Goal: Task Accomplishment & Management: Manage account settings

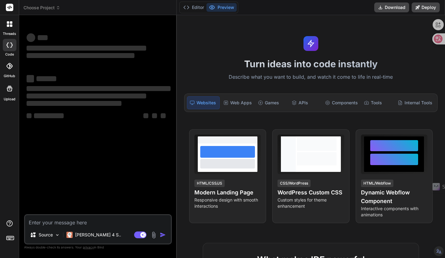
scroll to position [103, 0]
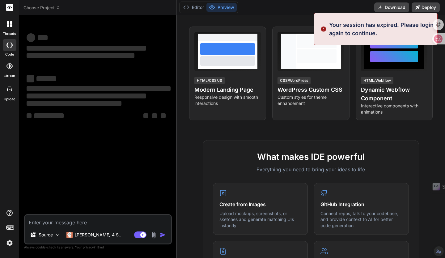
click at [8, 243] on img at bounding box center [9, 243] width 11 height 11
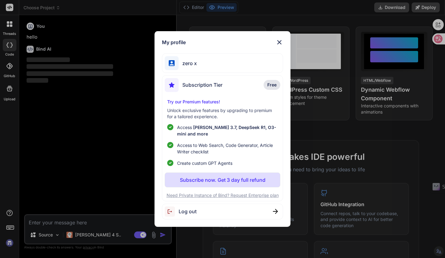
click at [189, 213] on span "Log out" at bounding box center [188, 211] width 18 height 7
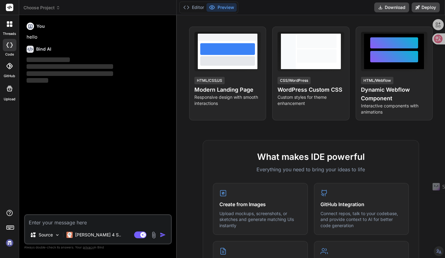
click at [6, 244] on img at bounding box center [9, 243] width 11 height 11
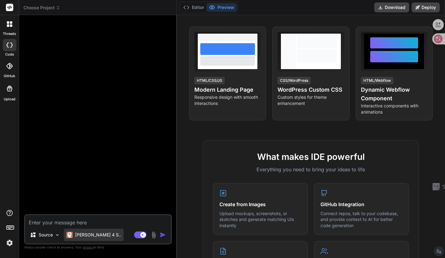
click at [88, 235] on p "Claude 4 S.." at bounding box center [98, 235] width 46 height 6
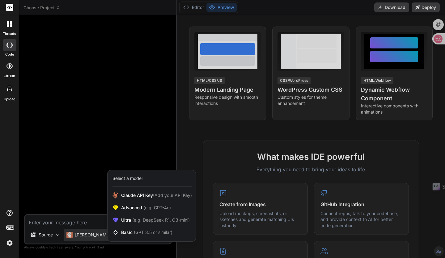
click at [88, 235] on div at bounding box center [222, 129] width 445 height 258
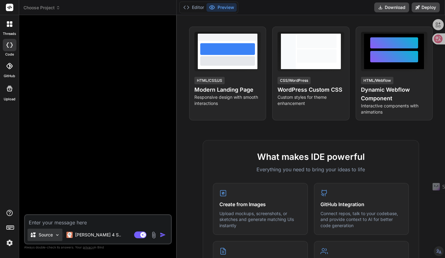
click at [32, 238] on icon at bounding box center [33, 235] width 6 height 6
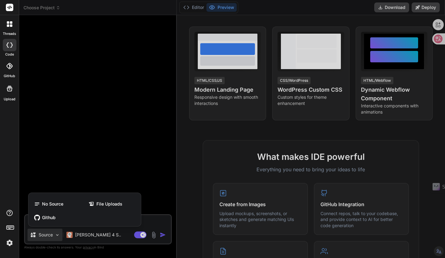
click at [32, 238] on div at bounding box center [222, 129] width 445 height 258
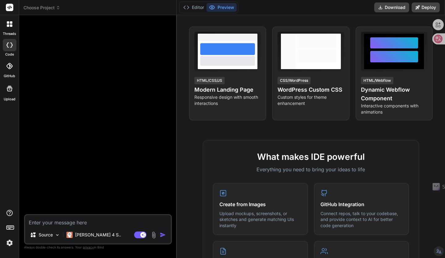
click at [13, 243] on img at bounding box center [9, 243] width 11 height 11
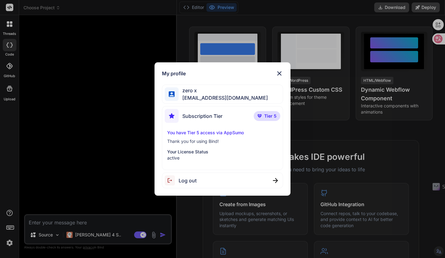
click at [6, 243] on div "My profile zero x zero3489@gmail.com Subscription Tier Tier 5 You have Tier 5 a…" at bounding box center [222, 129] width 445 height 258
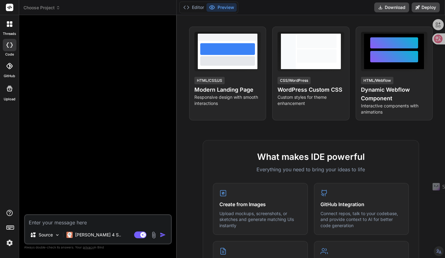
click at [10, 92] on div at bounding box center [9, 88] width 15 height 15
type textarea "x"
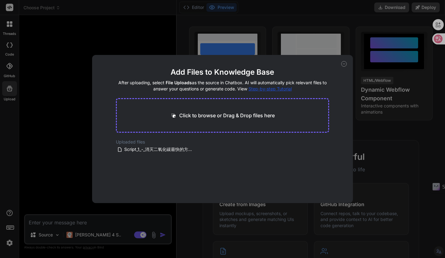
click at [237, 115] on p "Click to browse or Drag & Drop files here" at bounding box center [226, 115] width 95 height 7
type input "C:\fakepath\新版阿歪超级切割2.719.rbz"
click at [342, 63] on icon at bounding box center [344, 64] width 6 height 6
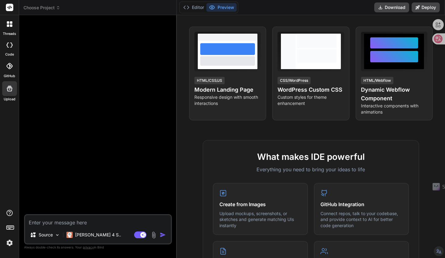
click at [155, 236] on img at bounding box center [153, 235] width 7 height 7
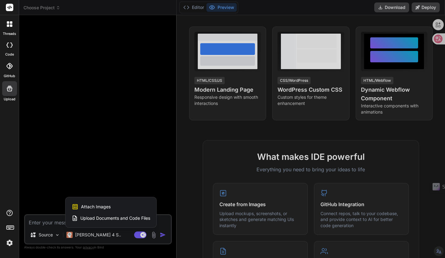
click at [96, 217] on span "Upload Documents and Code Files" at bounding box center [115, 218] width 70 height 6
type textarea "x"
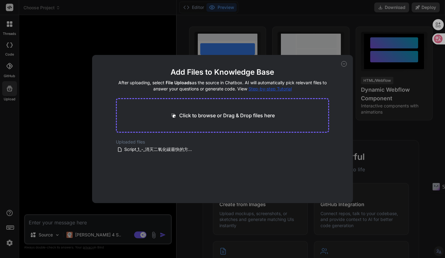
click at [196, 118] on p "Click to browse or Drag & Drop files here" at bounding box center [226, 115] width 95 height 7
type input "C:\fakepath\新版阿歪超级切割2.719.rbz"
type textarea "x"
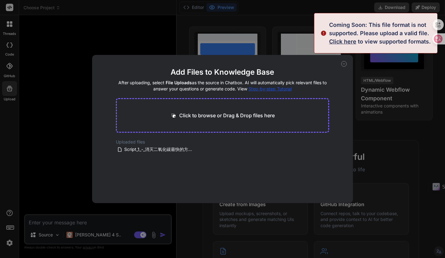
click at [338, 41] on span "Click here" at bounding box center [342, 41] width 27 height 6
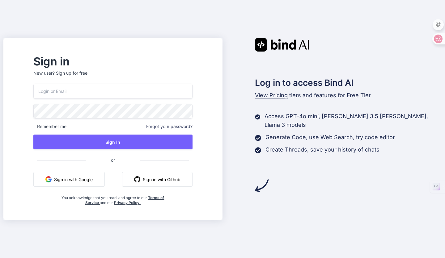
click at [117, 87] on input "email" at bounding box center [112, 91] width 159 height 15
type input "[EMAIL_ADDRESS][DOMAIN_NAME]"
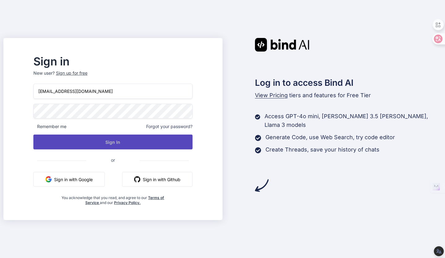
click at [135, 146] on button "Sign In" at bounding box center [112, 142] width 159 height 15
